Goal: Task Accomplishment & Management: Manage account settings

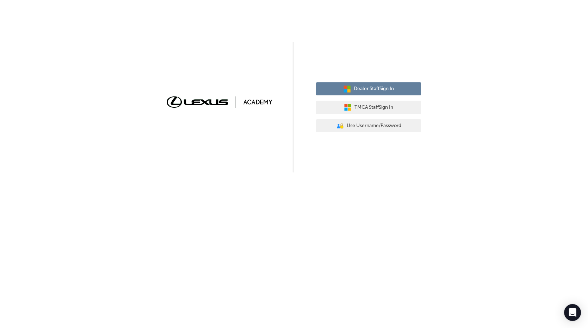
click at [393, 87] on span "Dealer Staff Sign In" at bounding box center [374, 89] width 40 height 8
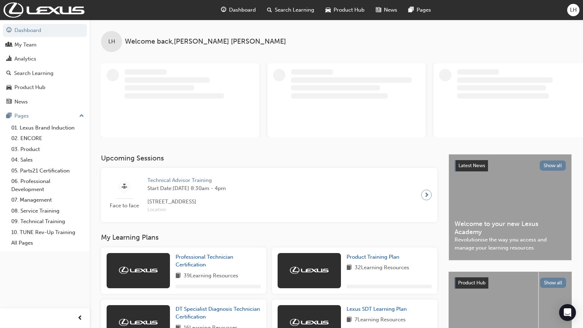
click at [572, 9] on span "LH" at bounding box center [573, 10] width 7 height 8
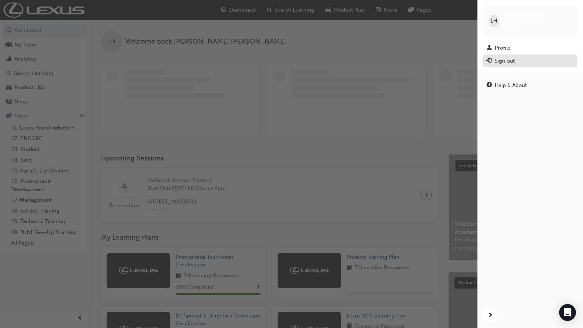
click at [519, 57] on div "Sign out" at bounding box center [530, 61] width 87 height 9
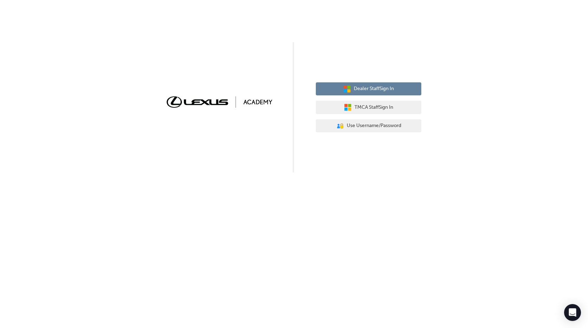
click at [383, 84] on button "Dealer Staff Sign In" at bounding box center [369, 88] width 106 height 13
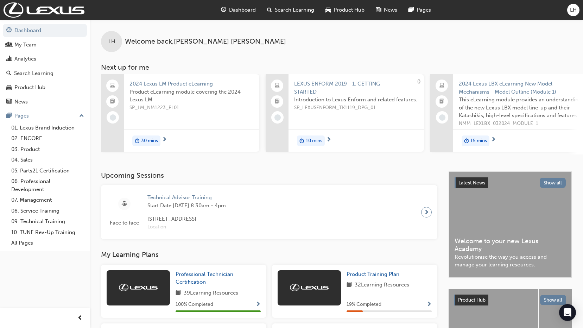
click at [576, 6] on div "LH" at bounding box center [573, 10] width 12 height 12
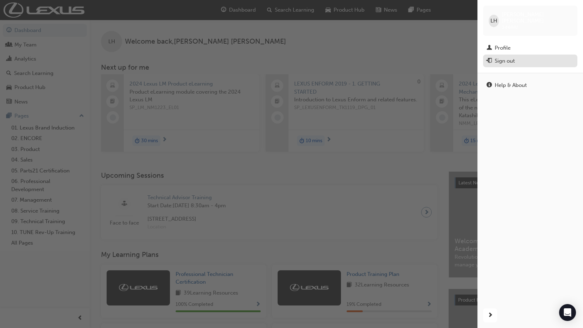
click at [484, 55] on button "Sign out" at bounding box center [530, 61] width 94 height 13
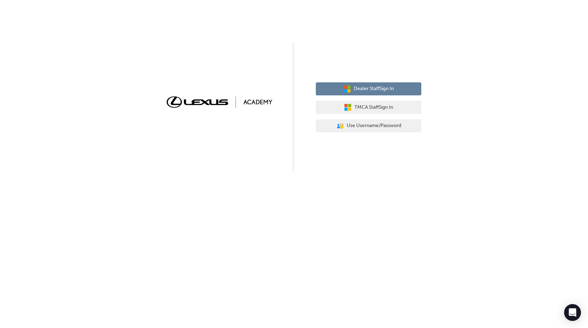
click at [389, 89] on span "Dealer Staff Sign In" at bounding box center [374, 89] width 40 height 8
